Goal: Use online tool/utility

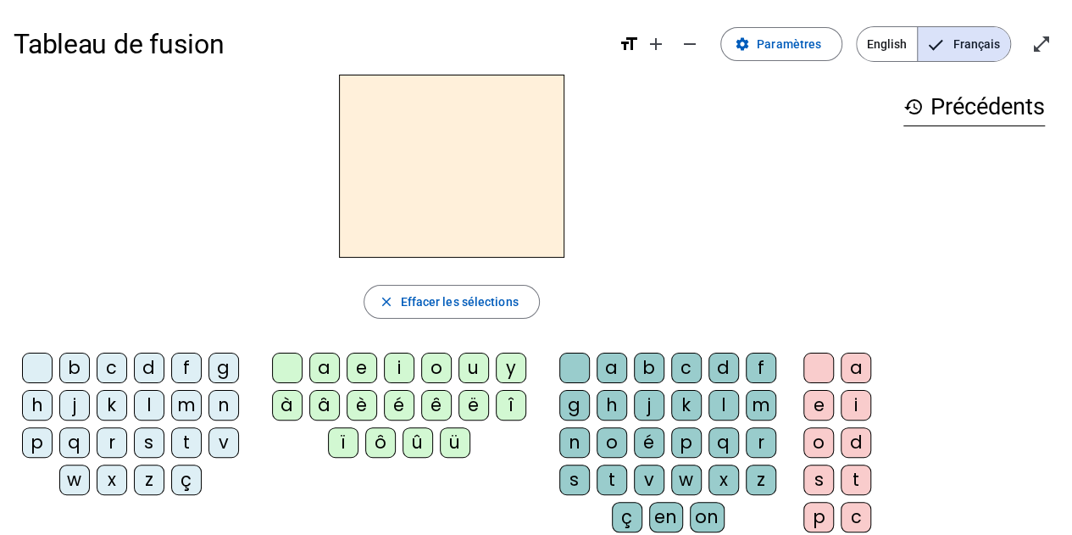
click at [146, 371] on div "d" at bounding box center [149, 367] width 30 height 30
click at [458, 367] on div "u" at bounding box center [473, 367] width 30 height 30
click at [180, 436] on div "t" at bounding box center [186, 442] width 30 height 30
click at [331, 371] on div "a" at bounding box center [324, 367] width 30 height 30
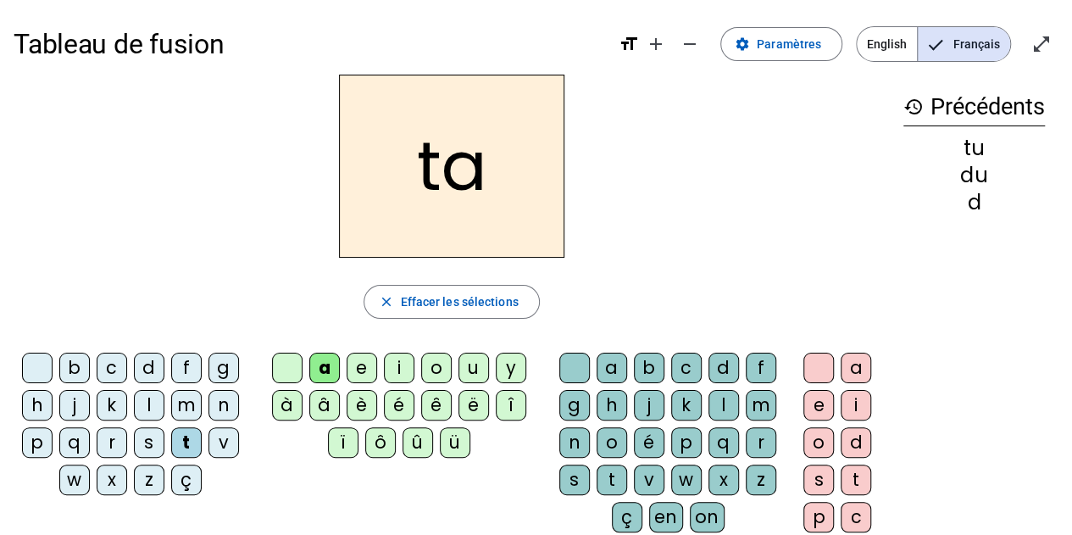
click at [370, 364] on div "e" at bounding box center [361, 367] width 30 height 30
click at [149, 374] on div "d" at bounding box center [149, 367] width 30 height 30
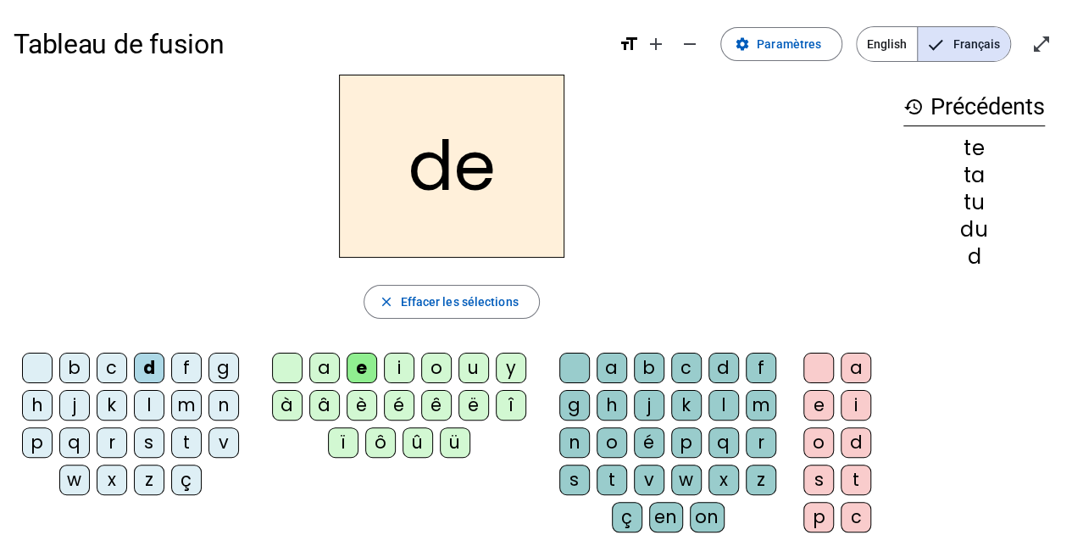
click at [77, 409] on div "j" at bounding box center [74, 405] width 30 height 30
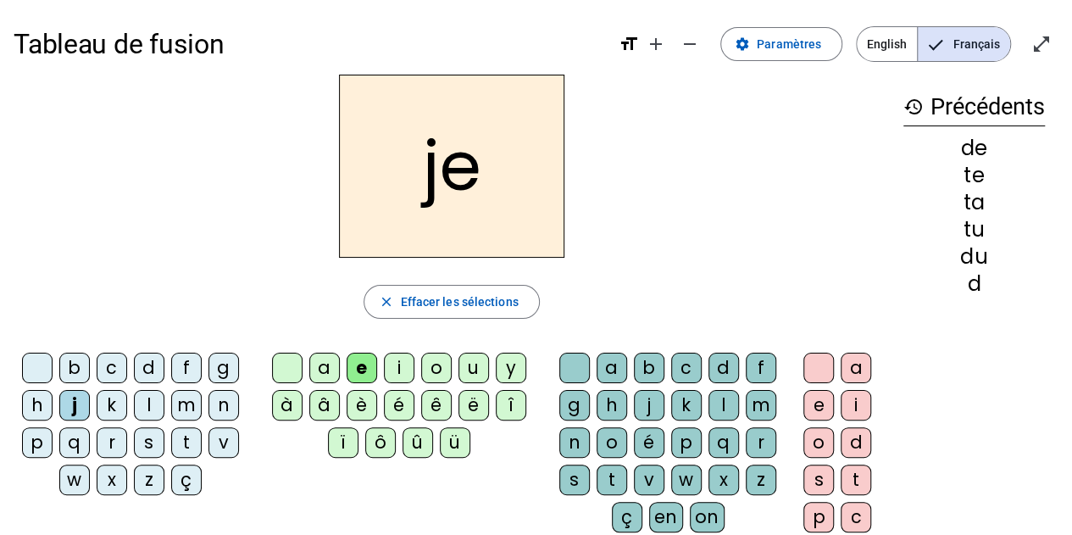
click at [188, 406] on div "m" at bounding box center [186, 405] width 30 height 30
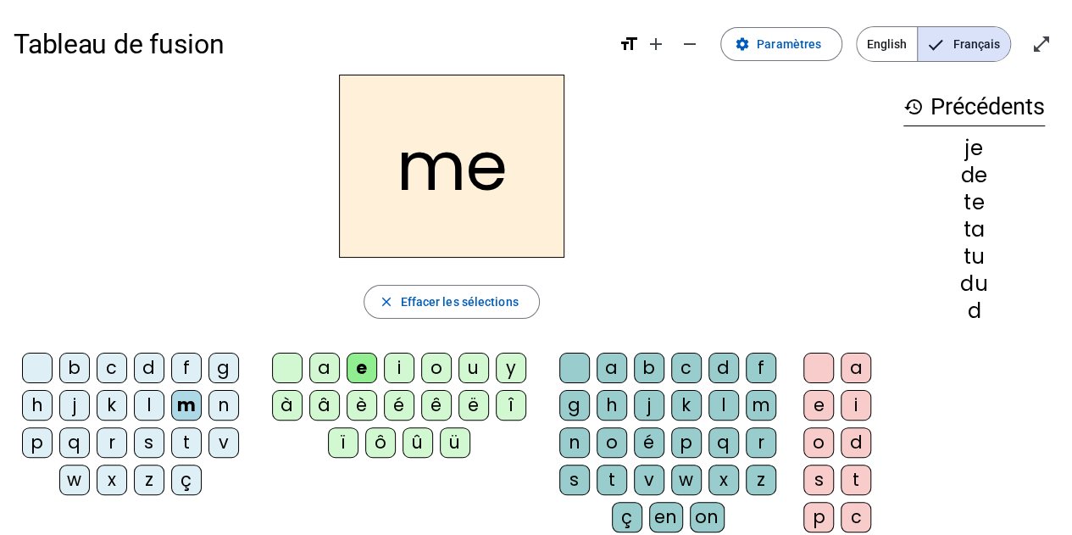
click at [331, 364] on div "a" at bounding box center [324, 367] width 30 height 30
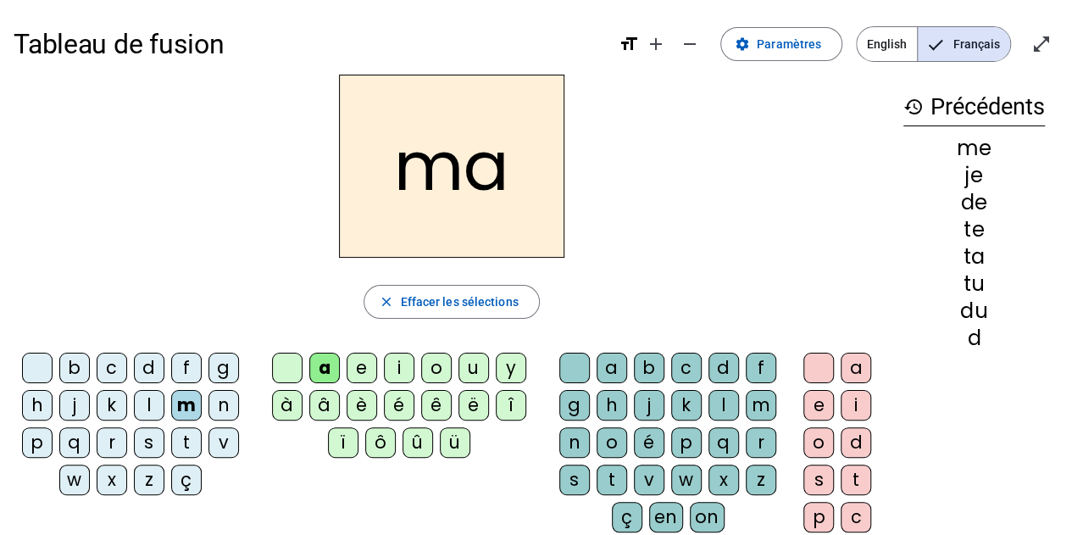
click at [721, 404] on div "l" at bounding box center [723, 405] width 30 height 30
